Goal: Information Seeking & Learning: Learn about a topic

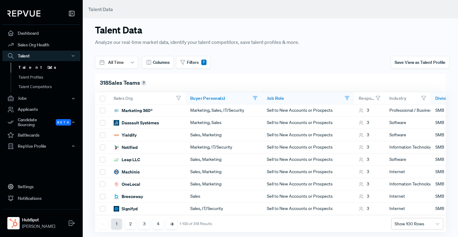
scroll to position [0, 2]
click at [194, 62] on span "Filters" at bounding box center [193, 62] width 12 height 6
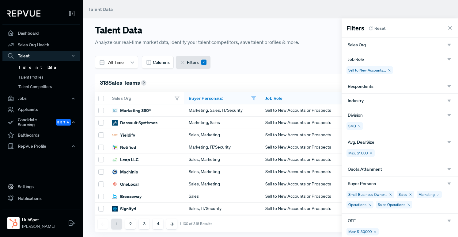
click at [373, 32] on div "Filters Reset" at bounding box center [366, 27] width 39 height 9
click at [376, 29] on span "Reset" at bounding box center [379, 28] width 11 height 6
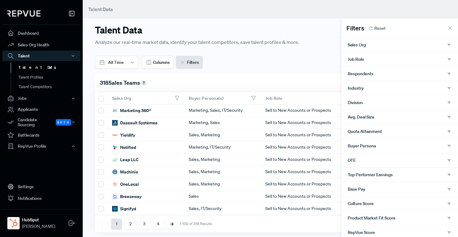
click at [386, 43] on div "Sales Org" at bounding box center [400, 45] width 104 height 6
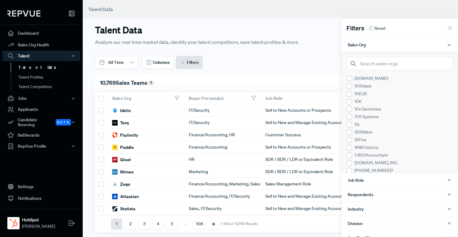
click at [386, 43] on div "Sales Org" at bounding box center [400, 45] width 104 height 6
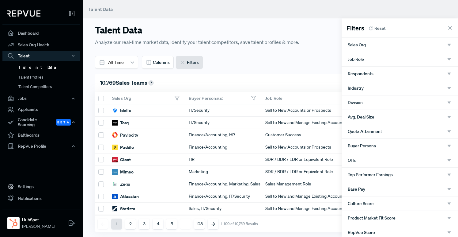
click at [367, 59] on div "Job Role" at bounding box center [400, 59] width 104 height 6
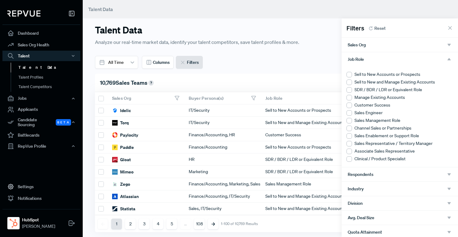
click at [351, 75] on div at bounding box center [350, 75] width 6 height 6
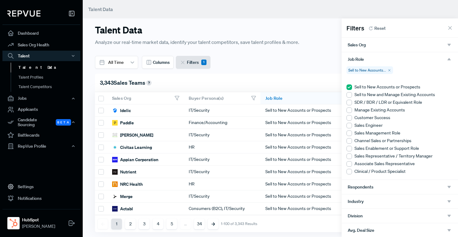
click at [351, 102] on div at bounding box center [350, 103] width 6 height 6
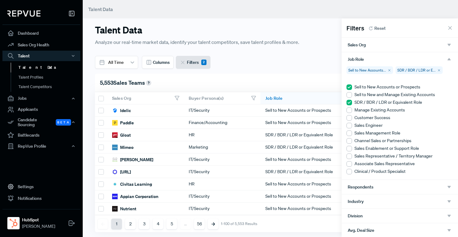
scroll to position [2, 0]
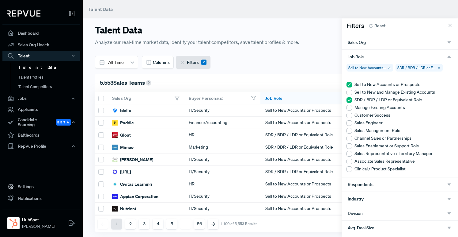
click at [448, 57] on use "button" at bounding box center [449, 56] width 3 height 2
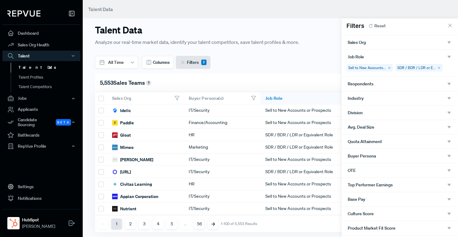
click at [397, 96] on div "Industry" at bounding box center [400, 98] width 104 height 6
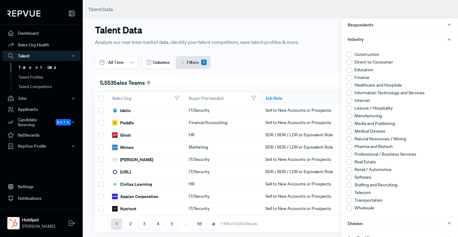
scroll to position [64, 0]
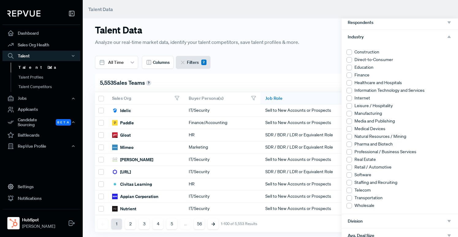
click at [351, 175] on div at bounding box center [350, 175] width 6 height 6
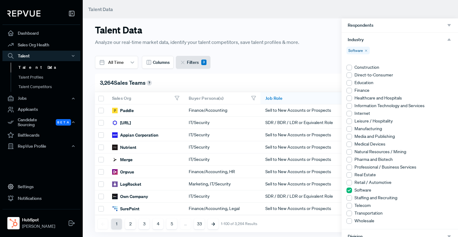
scroll to position [56, 0]
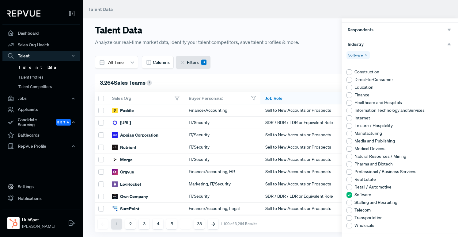
click at [350, 118] on div at bounding box center [350, 118] width 6 height 6
click at [448, 44] on icon "button" at bounding box center [449, 44] width 6 height 6
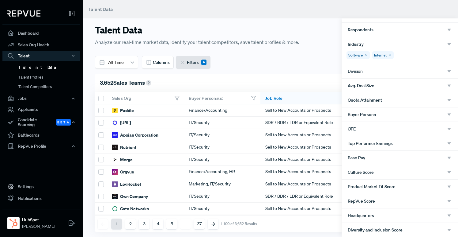
click at [424, 68] on div "Division" at bounding box center [400, 71] width 104 height 6
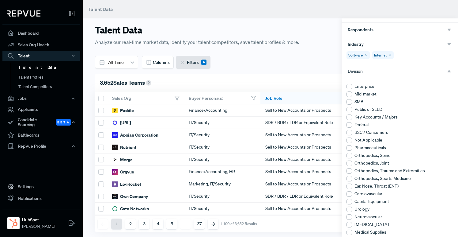
click at [350, 103] on div at bounding box center [350, 102] width 6 height 6
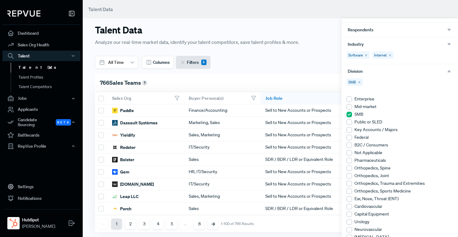
click at [446, 70] on icon "button" at bounding box center [449, 71] width 6 height 6
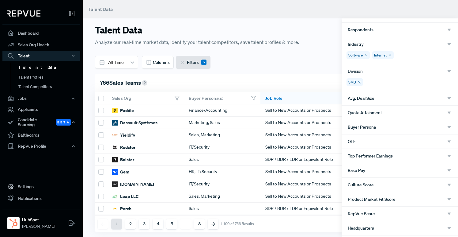
click at [377, 97] on div "Avg. Deal Size" at bounding box center [400, 98] width 104 height 6
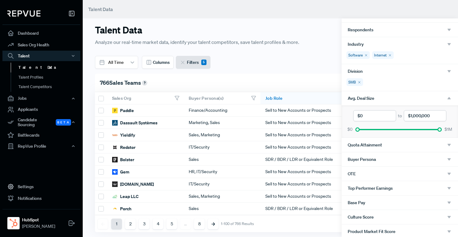
click at [399, 96] on div "Avg. Deal Size" at bounding box center [400, 98] width 104 height 6
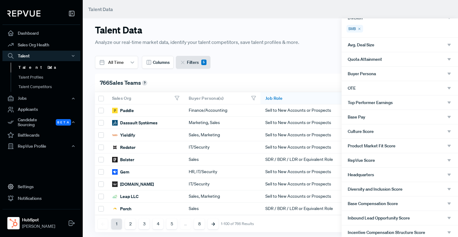
scroll to position [129, 0]
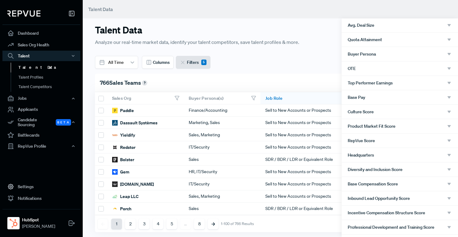
click at [404, 197] on span "Inbound Lead Opportunity Score" at bounding box center [379, 198] width 62 height 5
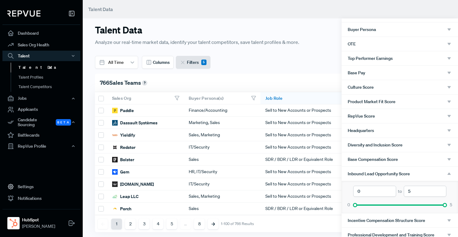
scroll to position [157, 0]
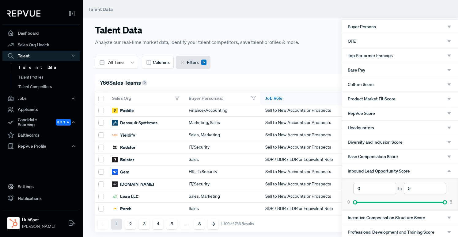
type input "2.5"
click at [401, 201] on div at bounding box center [400, 202] width 90 height 4
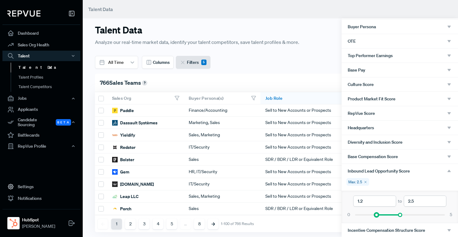
click at [377, 215] on div at bounding box center [400, 214] width 90 height 4
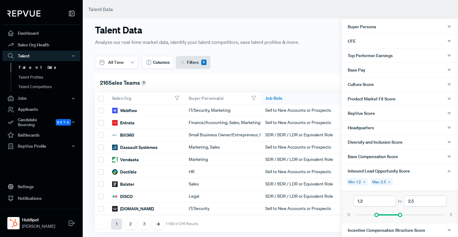
click at [364, 202] on input "1.2" at bounding box center [374, 200] width 43 height 11
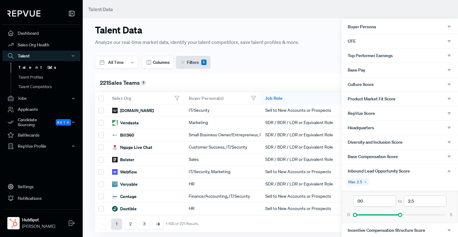
type input "00"
click at [417, 204] on input "2.5" at bounding box center [425, 200] width 43 height 11
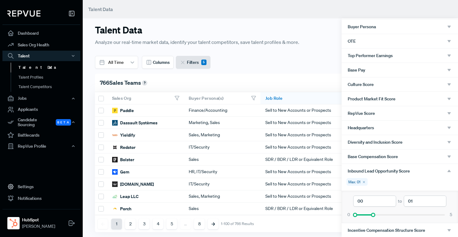
type input "01"
